Goal: Transaction & Acquisition: Purchase product/service

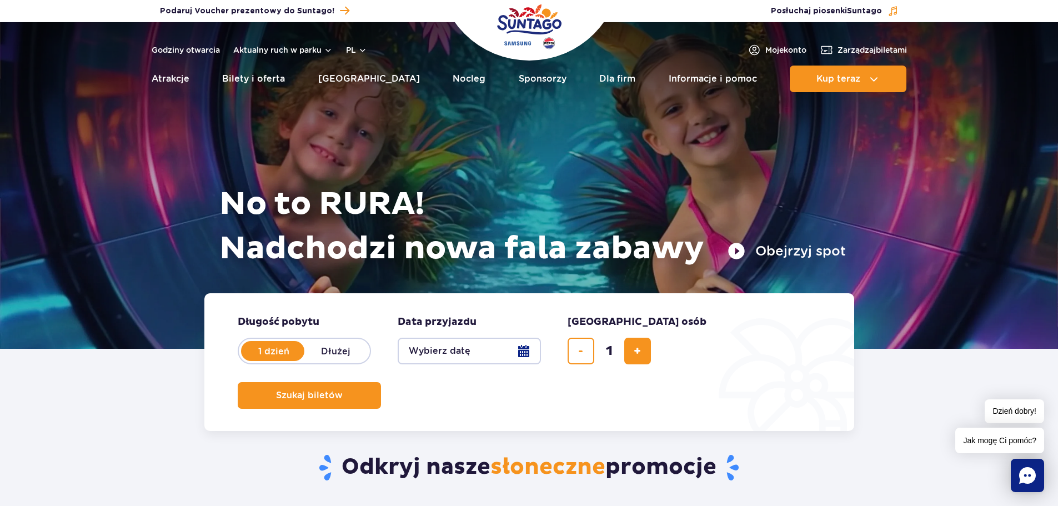
click at [469, 356] on button "Wybierz datę" at bounding box center [469, 351] width 143 height 27
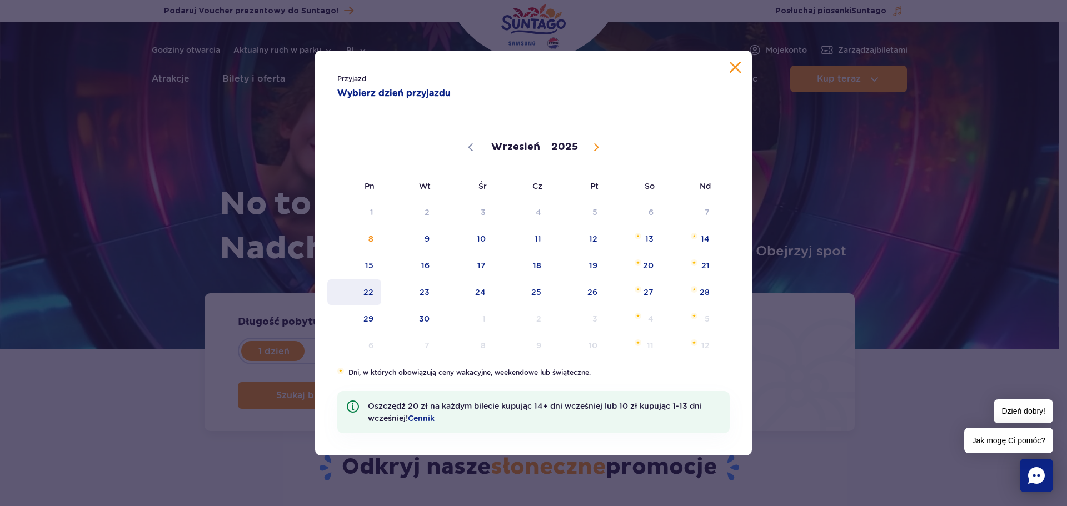
click at [367, 293] on span "22" at bounding box center [354, 292] width 56 height 26
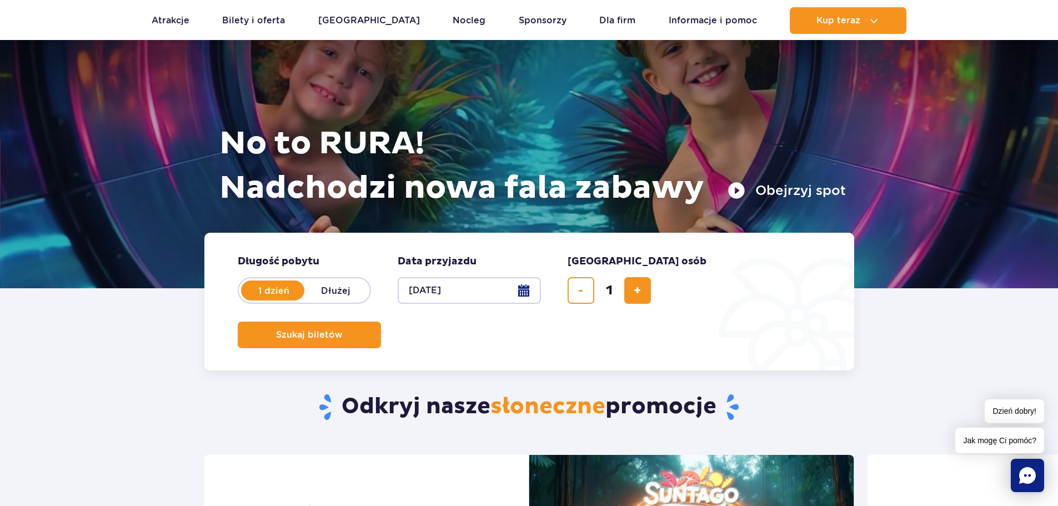
scroll to position [56, 0]
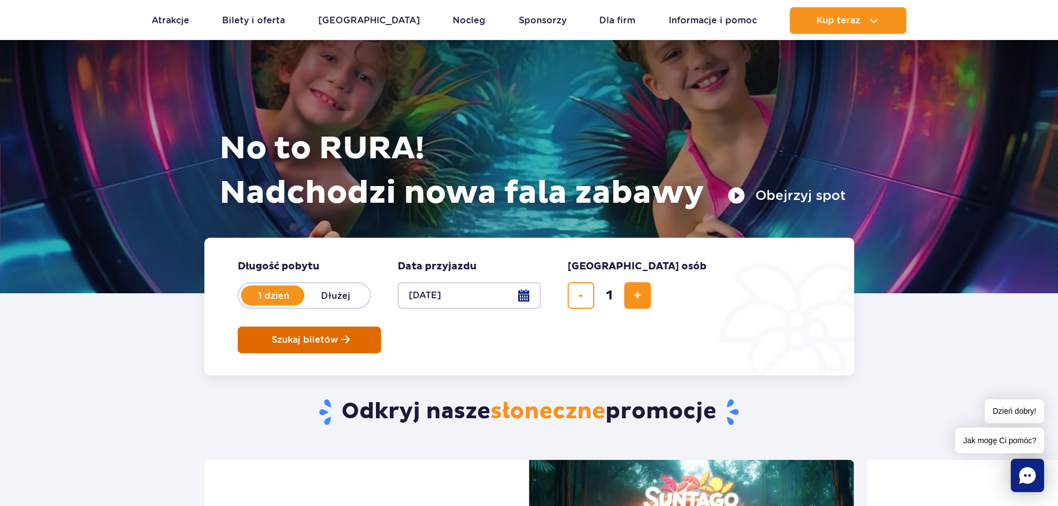
click at [381, 327] on button "Szukaj biletów" at bounding box center [309, 340] width 143 height 27
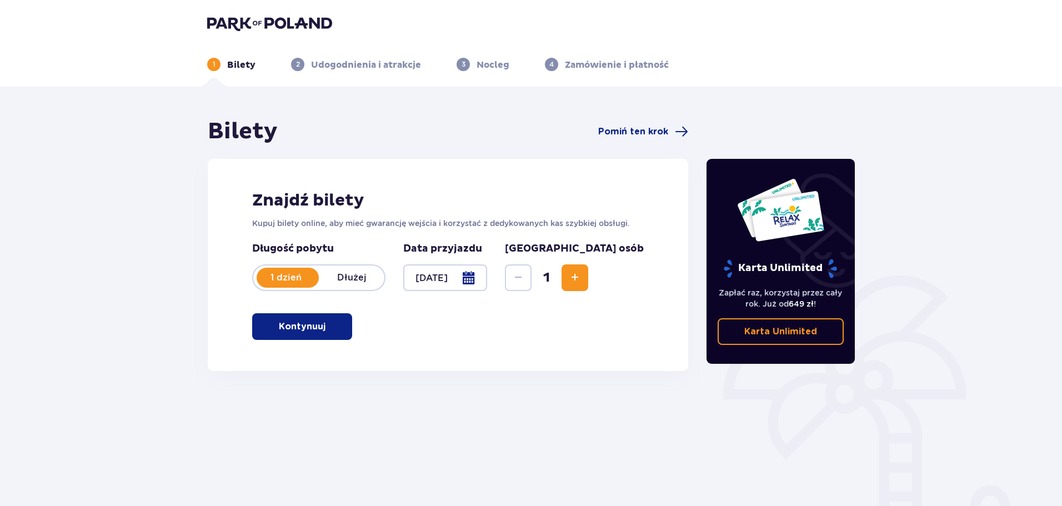
click at [582, 279] on span "Increase" at bounding box center [574, 277] width 13 height 13
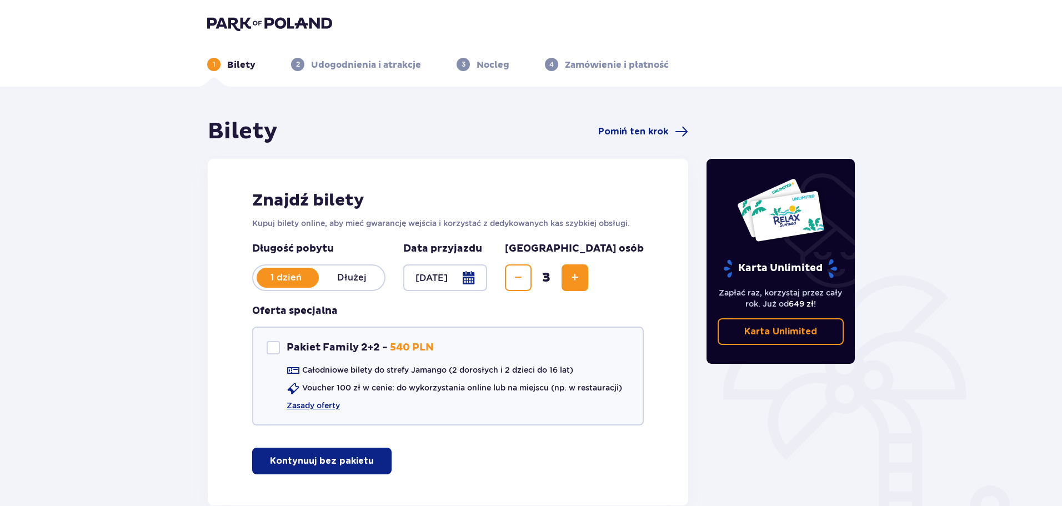
click at [582, 279] on span "Increase" at bounding box center [574, 277] width 13 height 13
click at [275, 346] on div at bounding box center [273, 347] width 13 height 13
checkbox input "true"
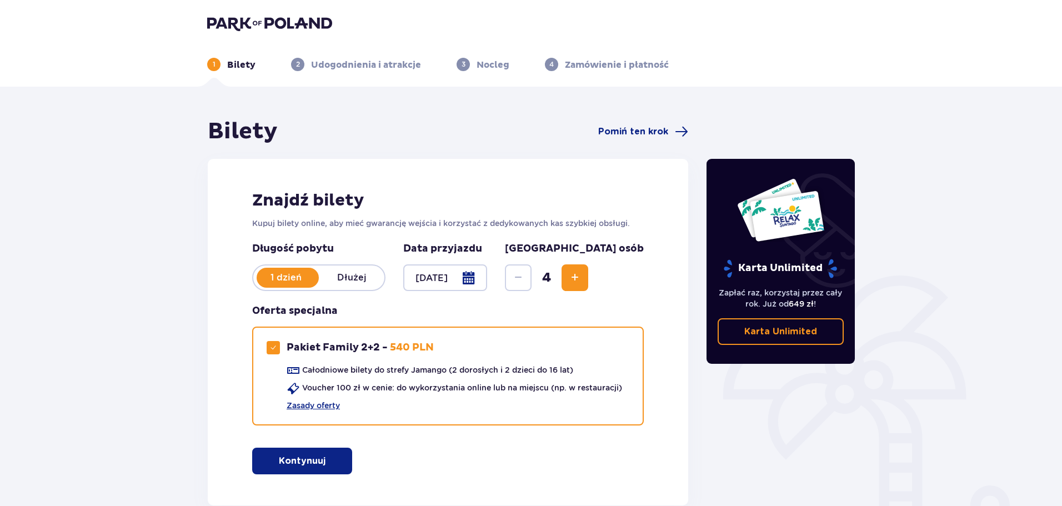
click at [487, 278] on div at bounding box center [445, 277] width 84 height 27
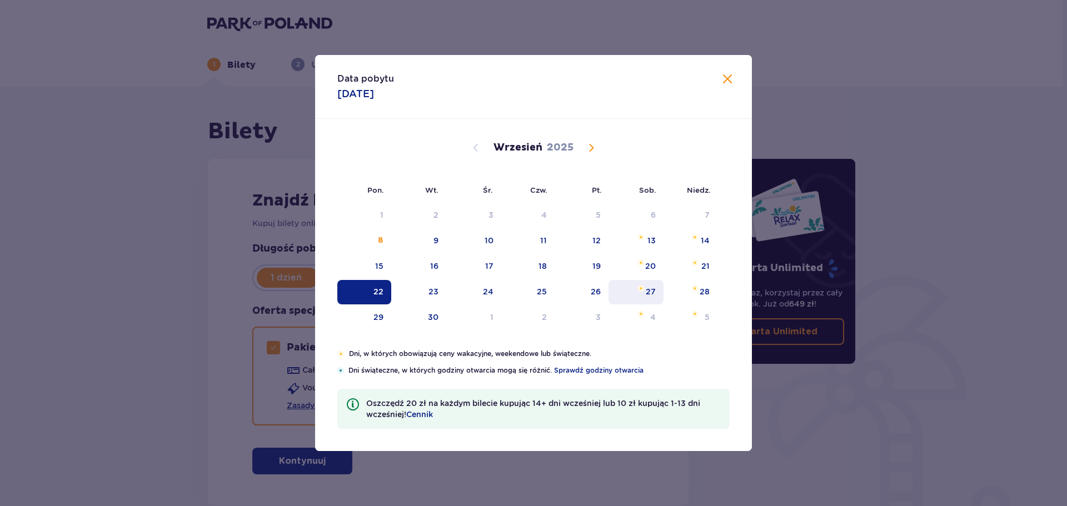
click at [633, 287] on div "27" at bounding box center [635, 292] width 55 height 24
type input "27.09.25"
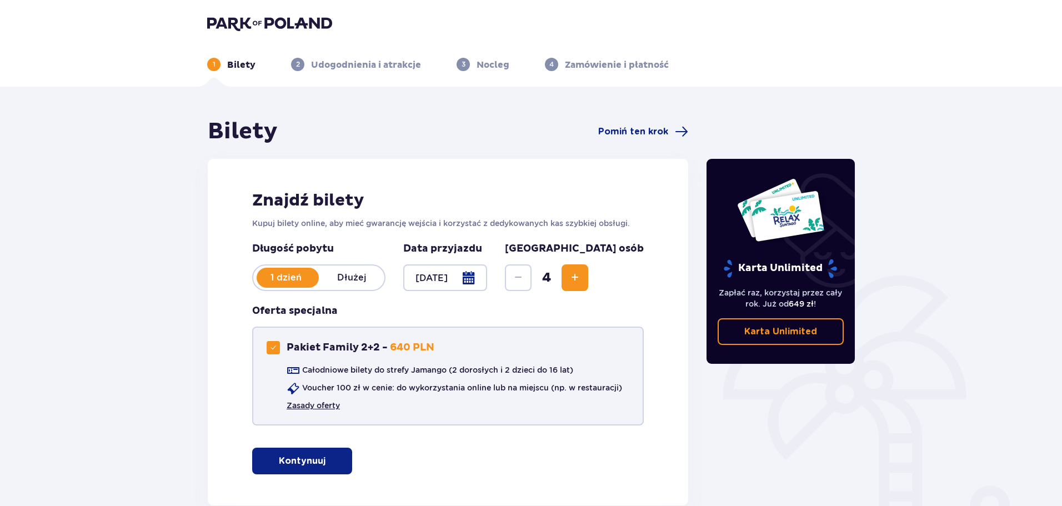
click at [309, 405] on link "Zasady oferty" at bounding box center [313, 405] width 53 height 11
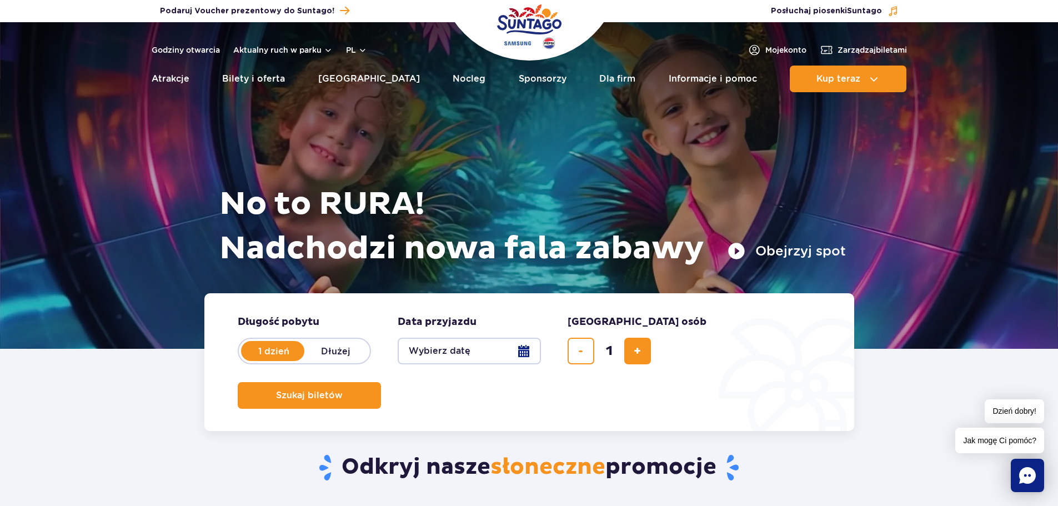
click at [337, 355] on label "Dłużej" at bounding box center [335, 350] width 63 height 23
click at [317, 361] on input "Dłużej" at bounding box center [310, 362] width 12 height 2
radio input "false"
radio input "true"
click at [422, 349] on button "Wybierz datę" at bounding box center [469, 351] width 143 height 27
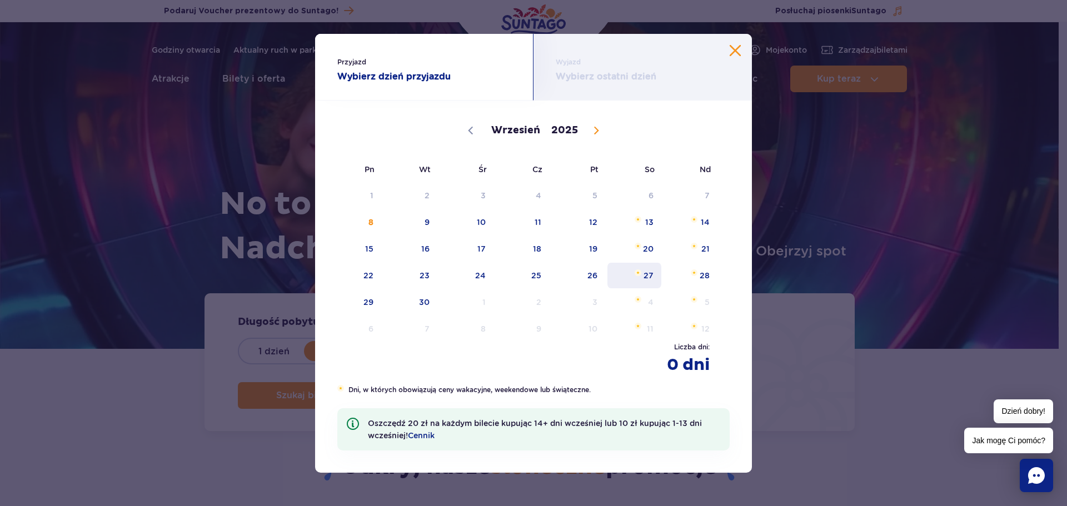
click at [630, 271] on span "27" at bounding box center [634, 276] width 56 height 26
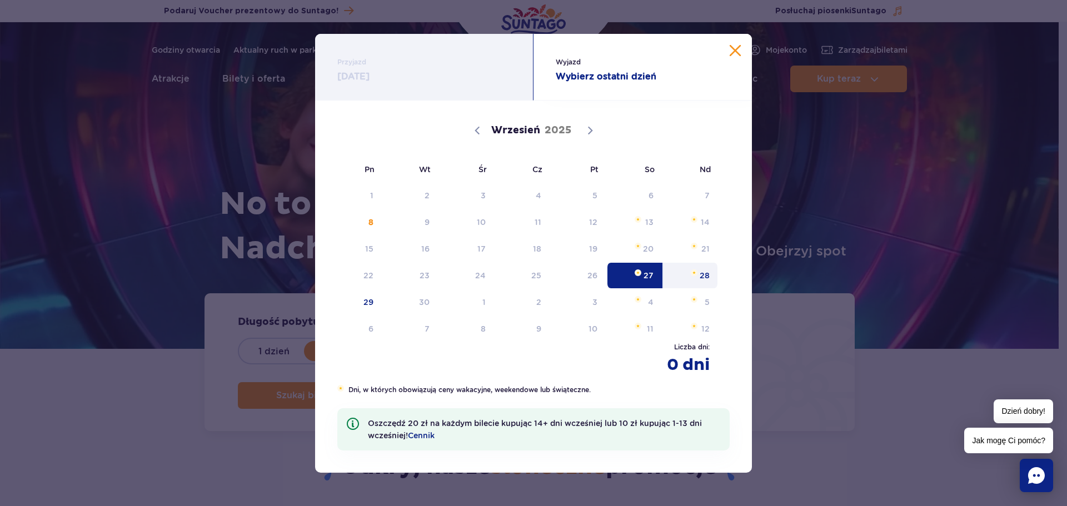
click at [691, 276] on span "Wrzesień 28, 2025" at bounding box center [694, 272] width 7 height 7
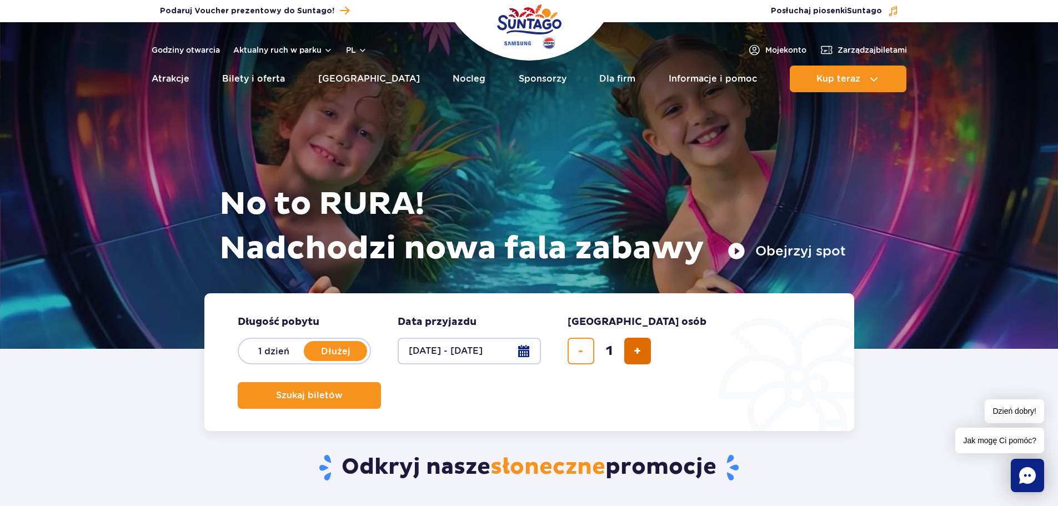
click at [639, 351] on span "dodaj bilet" at bounding box center [637, 351] width 7 height 0
type input "4"
click at [381, 382] on button "Szukaj biletów" at bounding box center [309, 395] width 143 height 27
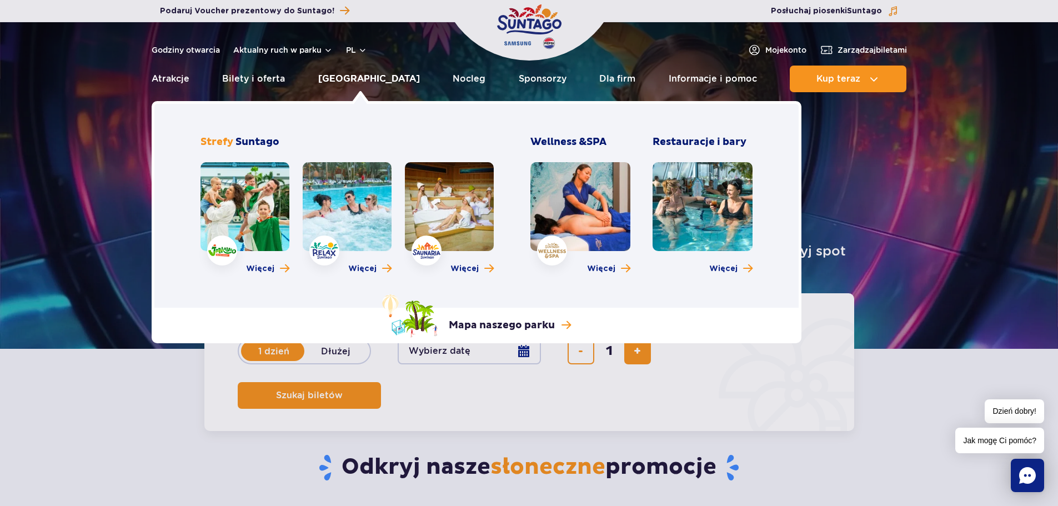
click at [379, 77] on link "[GEOGRAPHIC_DATA]" at bounding box center [369, 79] width 102 height 27
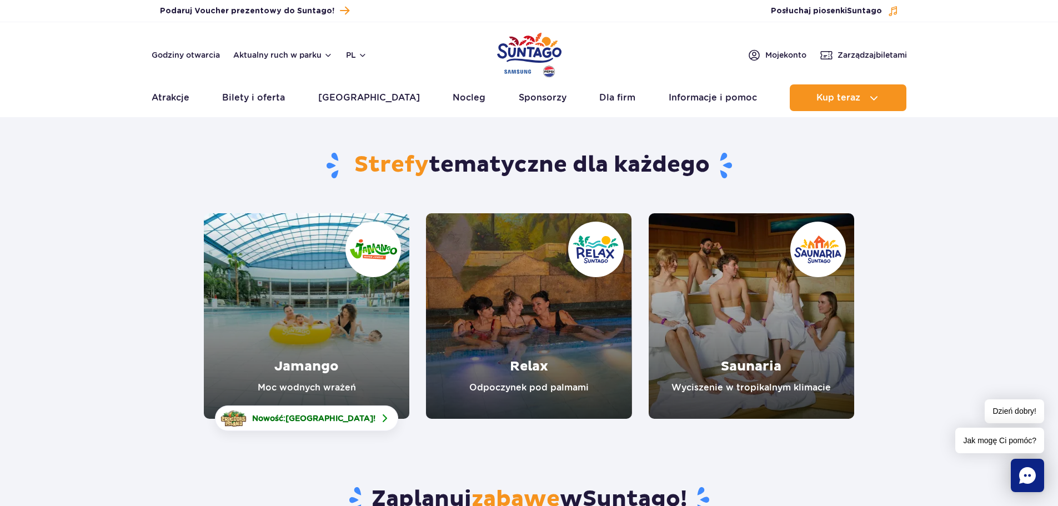
click at [312, 333] on link "Jamango" at bounding box center [307, 316] width 206 height 206
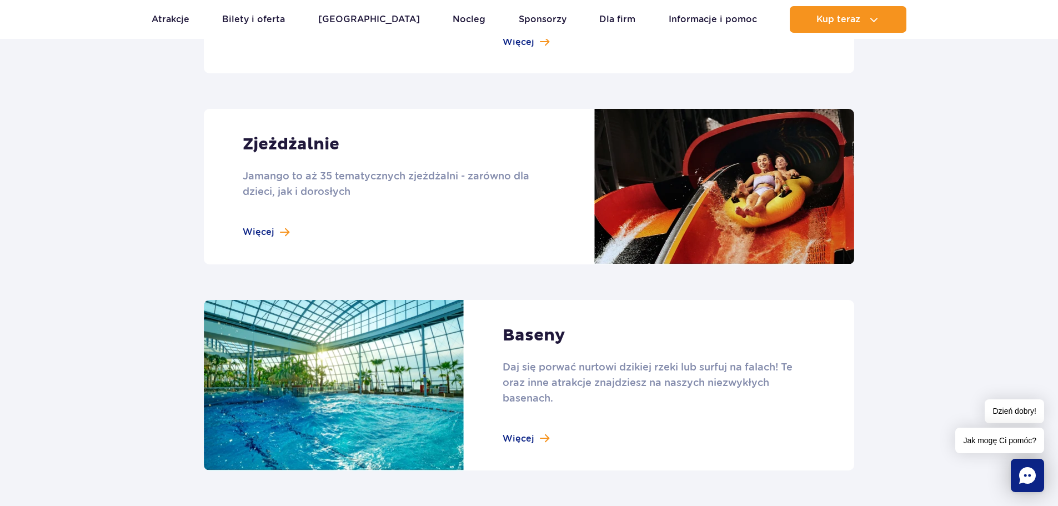
scroll to position [1111, 0]
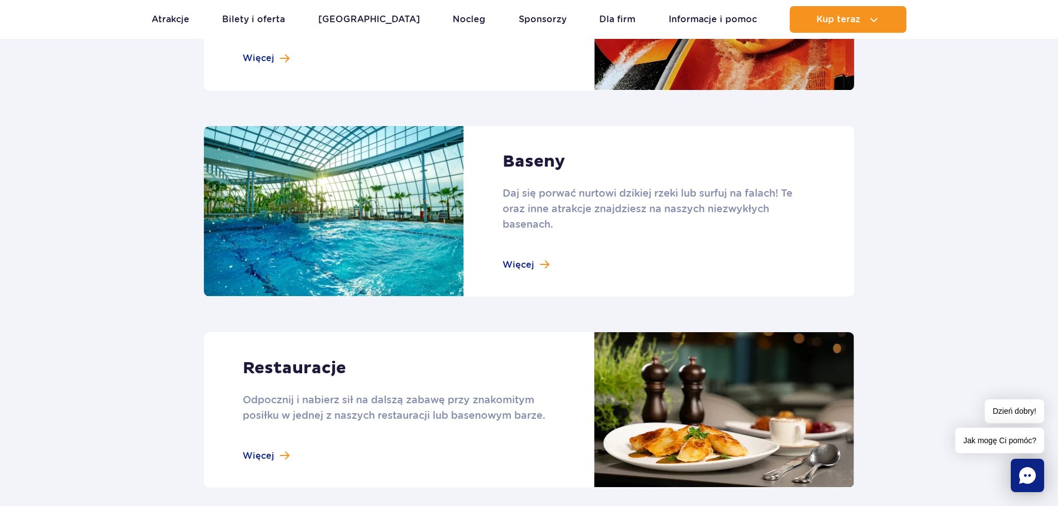
click at [540, 268] on link at bounding box center [529, 211] width 651 height 171
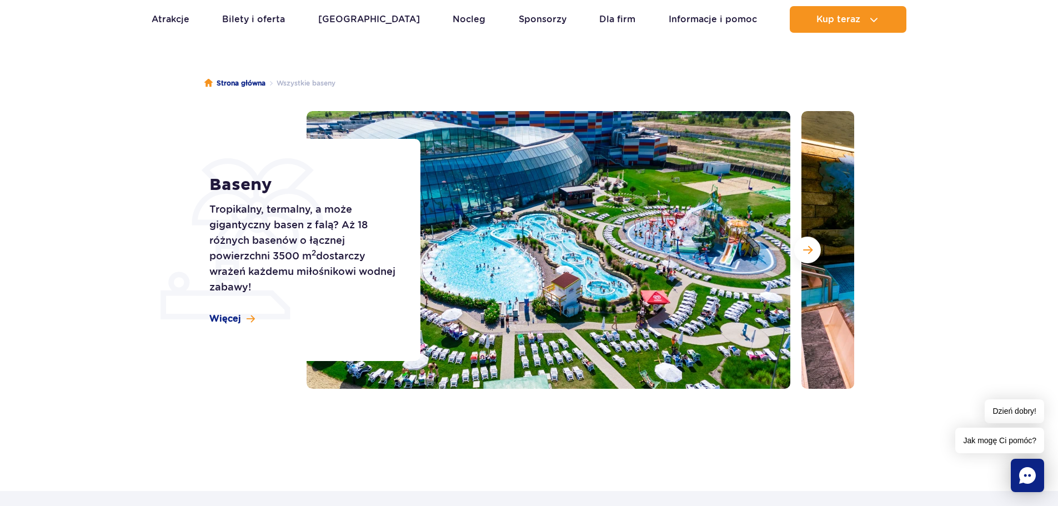
scroll to position [56, 0]
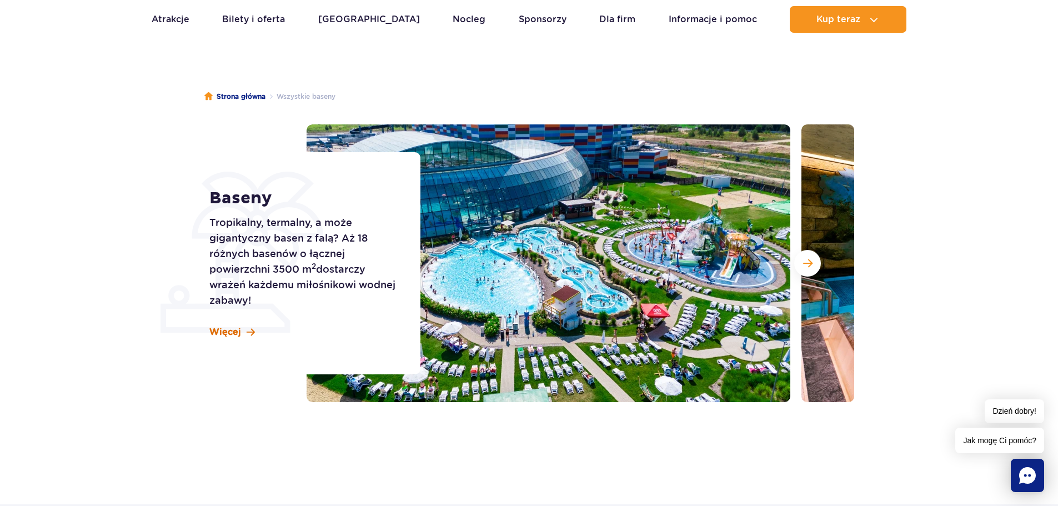
click at [231, 332] on span "Więcej" at bounding box center [225, 332] width 32 height 12
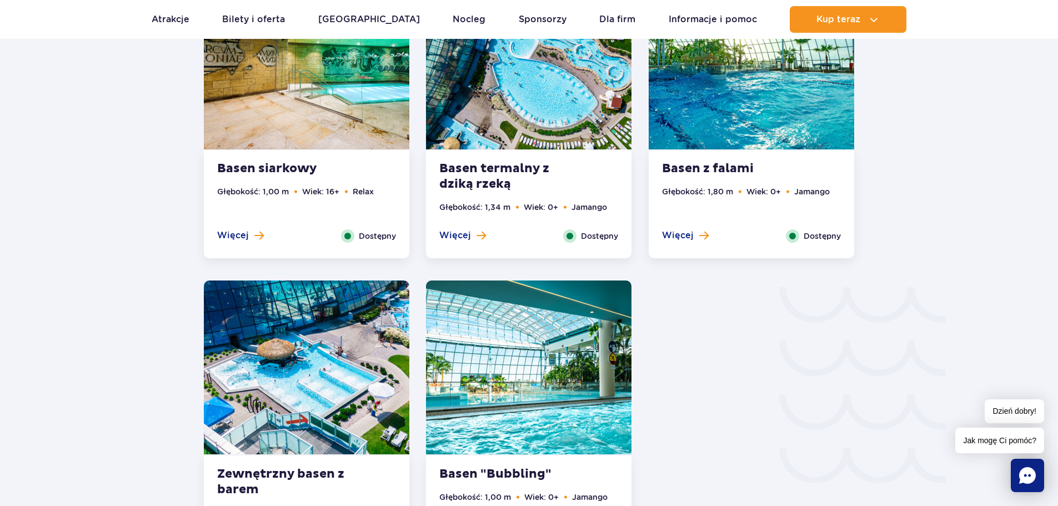
scroll to position [1616, 0]
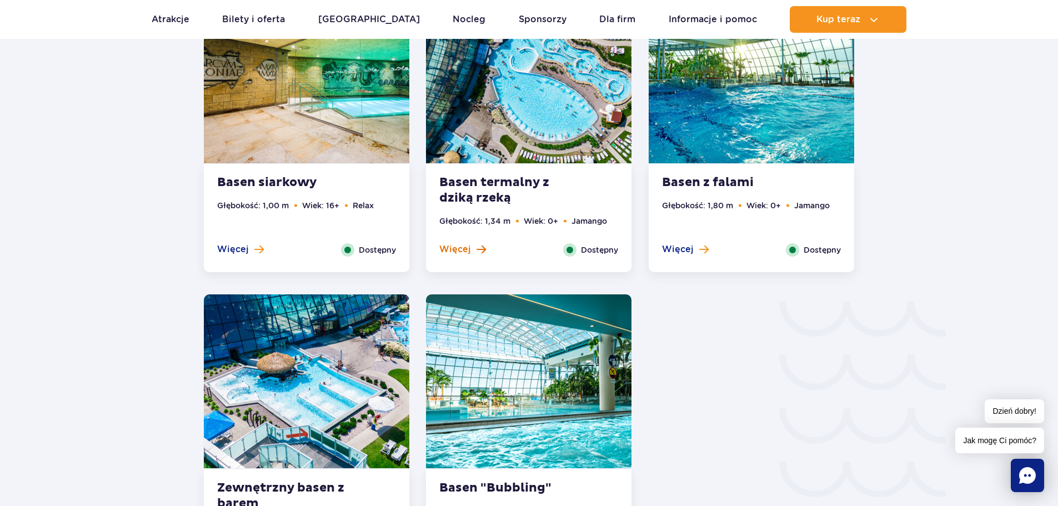
click at [470, 253] on span "Więcej" at bounding box center [455, 249] width 32 height 12
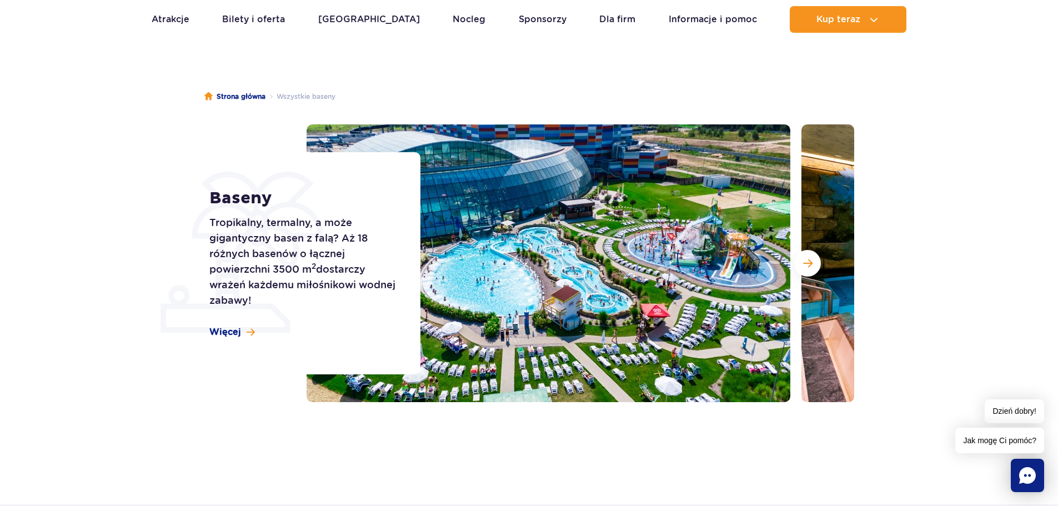
scroll to position [0, 0]
